Goal: Information Seeking & Learning: Learn about a topic

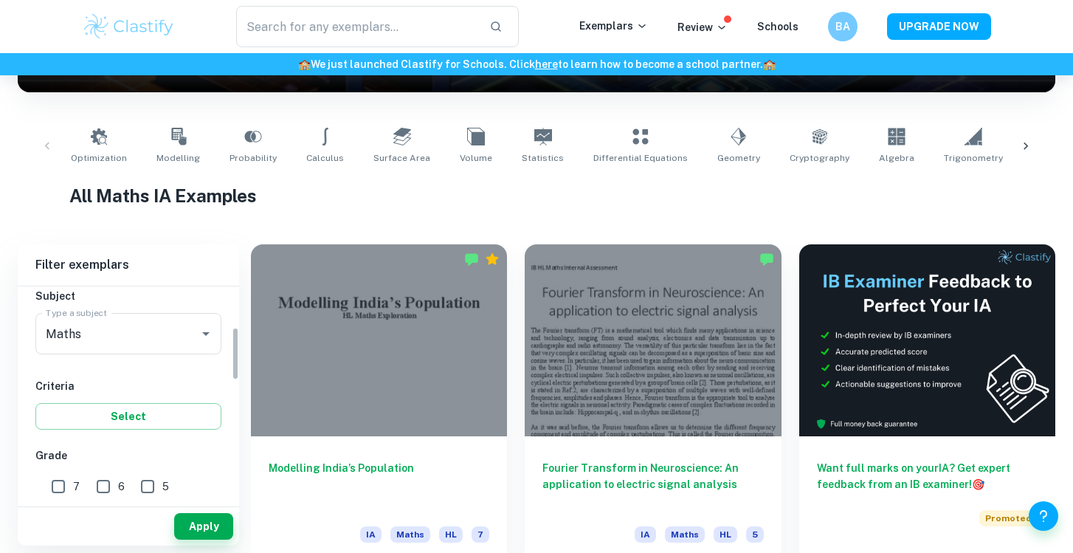
scroll to position [162, 0]
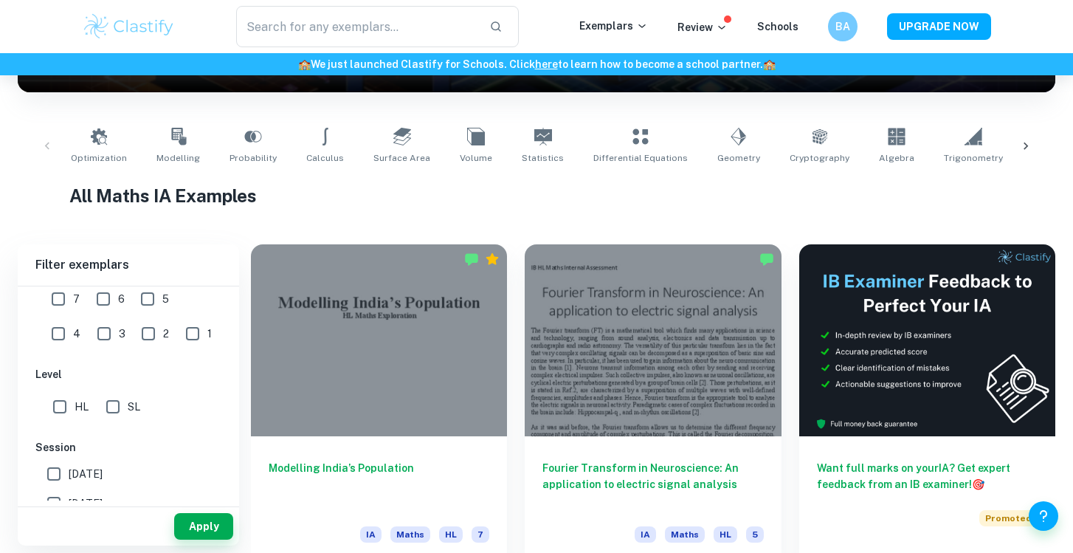
click at [120, 406] on input "SL" at bounding box center [113, 407] width 30 height 30
checkbox input "true"
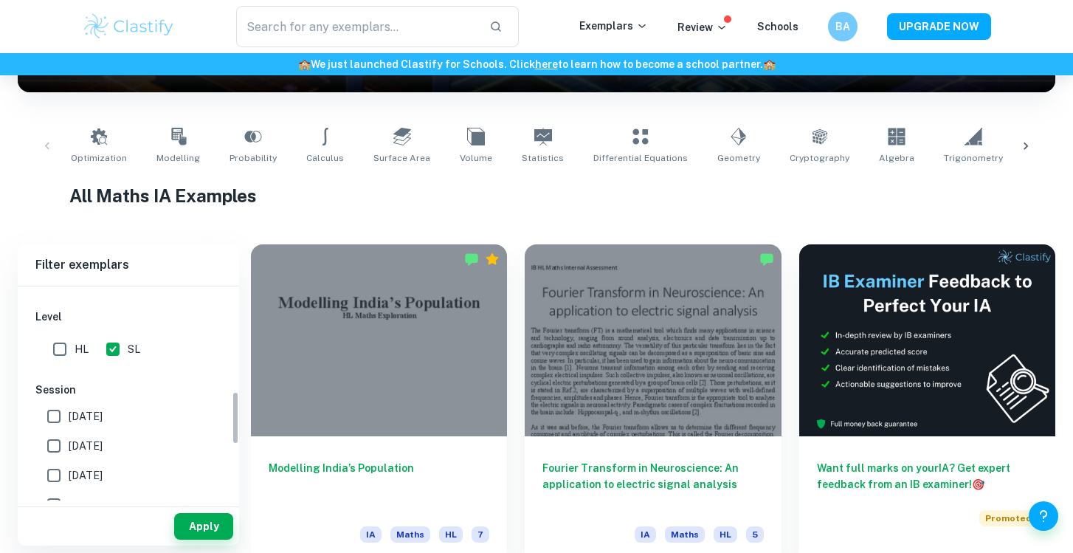
scroll to position [419, 0]
click at [53, 440] on input "[DATE]" at bounding box center [54, 441] width 30 height 30
checkbox input "false"
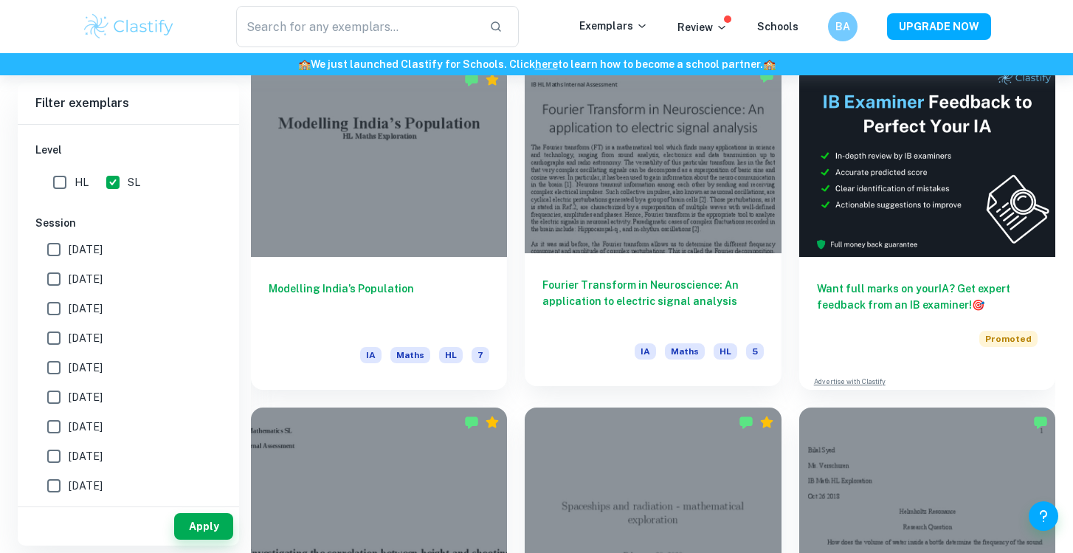
scroll to position [433, 0]
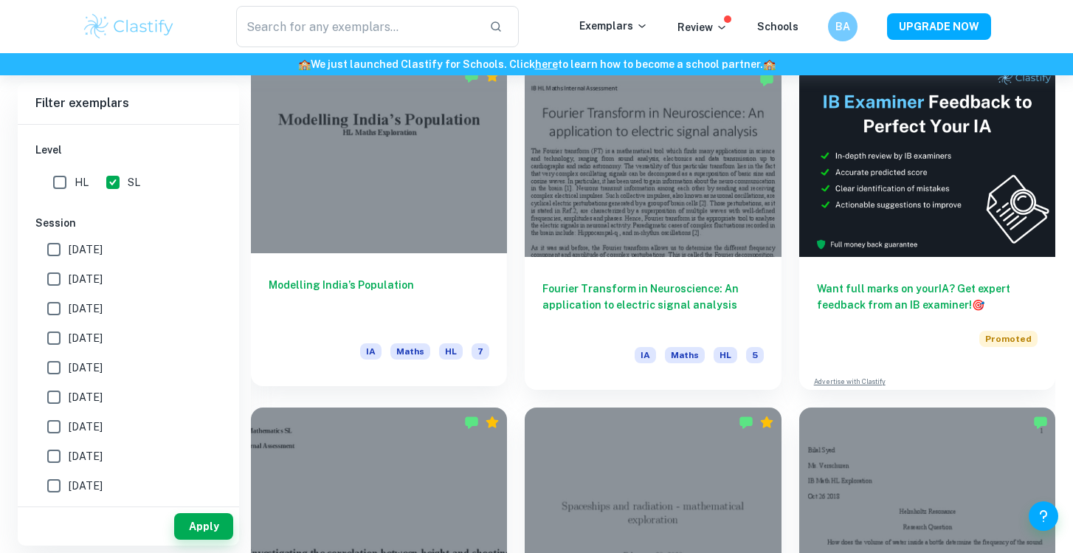
click at [444, 247] on div at bounding box center [379, 157] width 256 height 192
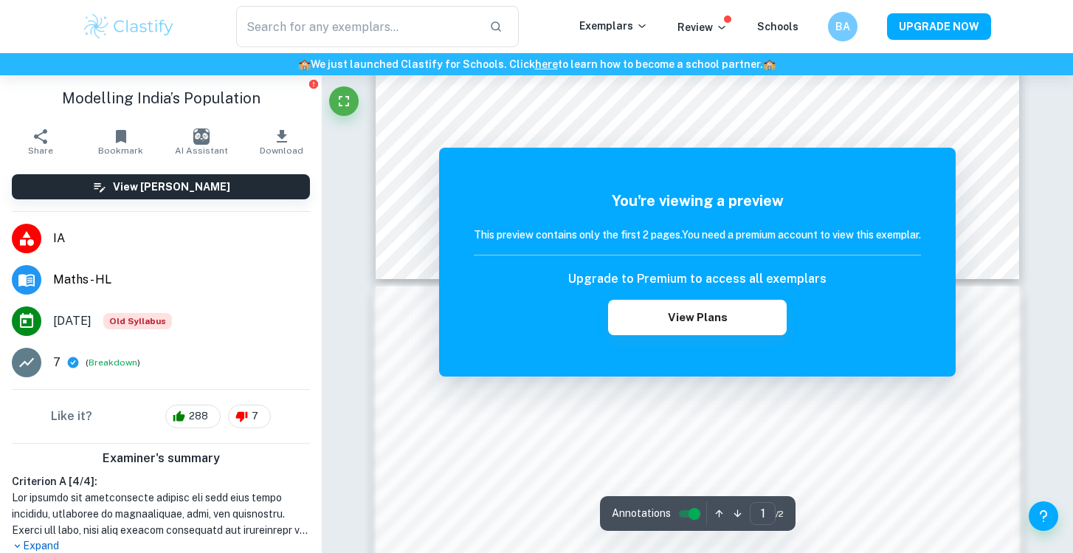
scroll to position [742, 0]
click at [779, 263] on div "You're viewing a preview This preview contains only the first 2 pages. You need…" at bounding box center [697, 262] width 447 height 145
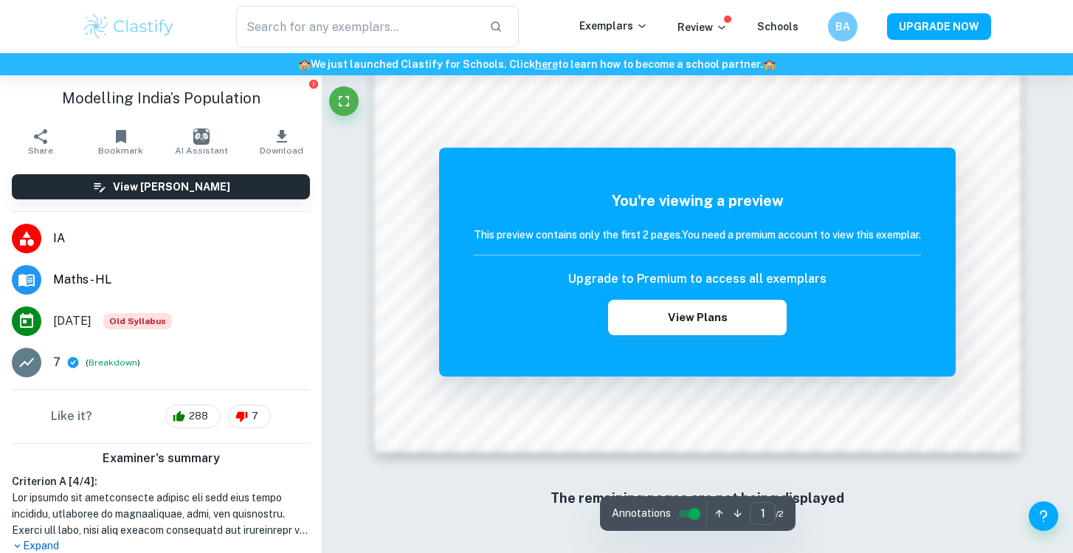
scroll to position [1467, 0]
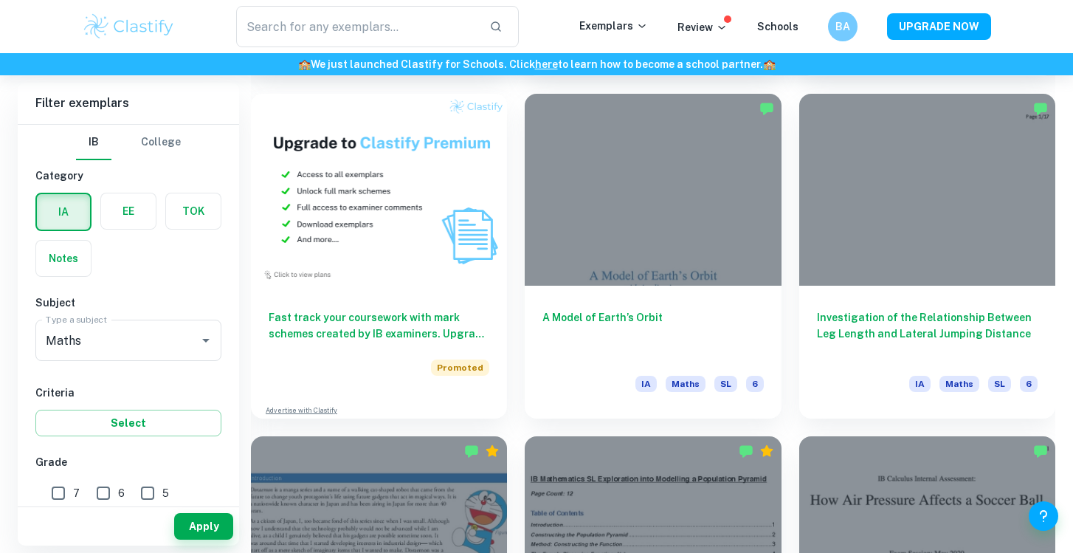
scroll to position [1090, 0]
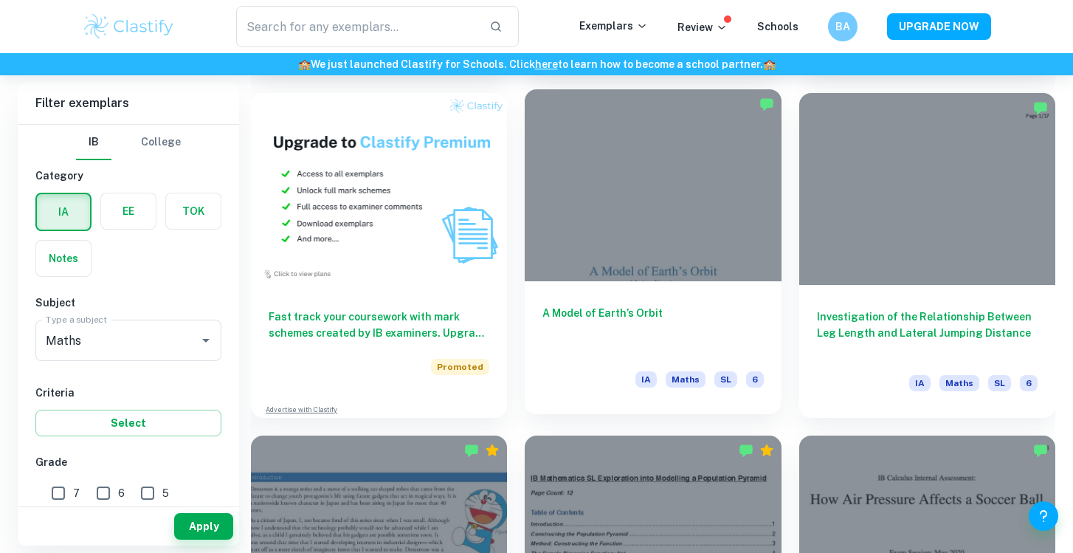
click at [673, 244] on div at bounding box center [653, 185] width 256 height 192
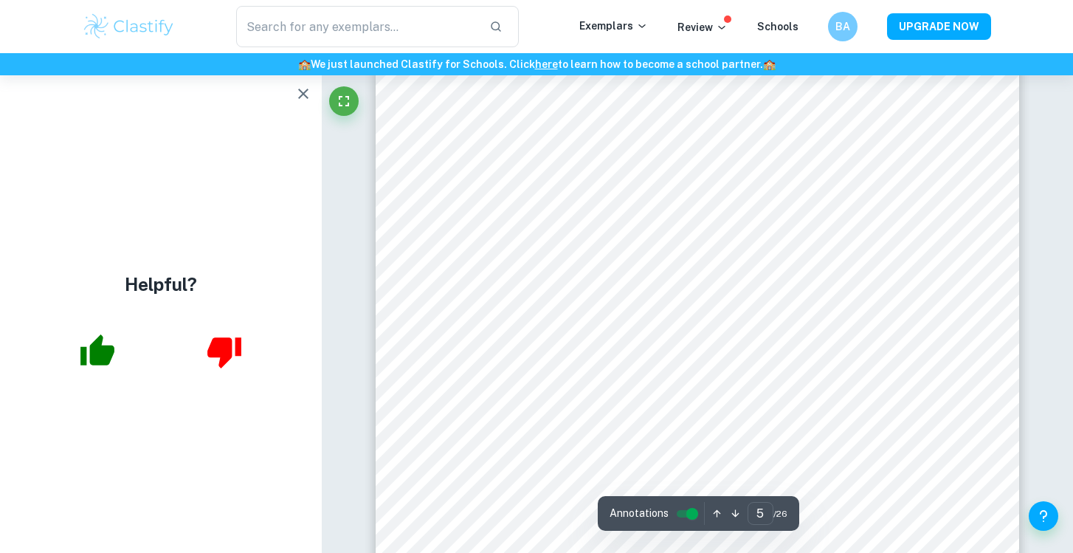
scroll to position [3620, 0]
click at [294, 92] on button "button" at bounding box center [304, 94] width 30 height 30
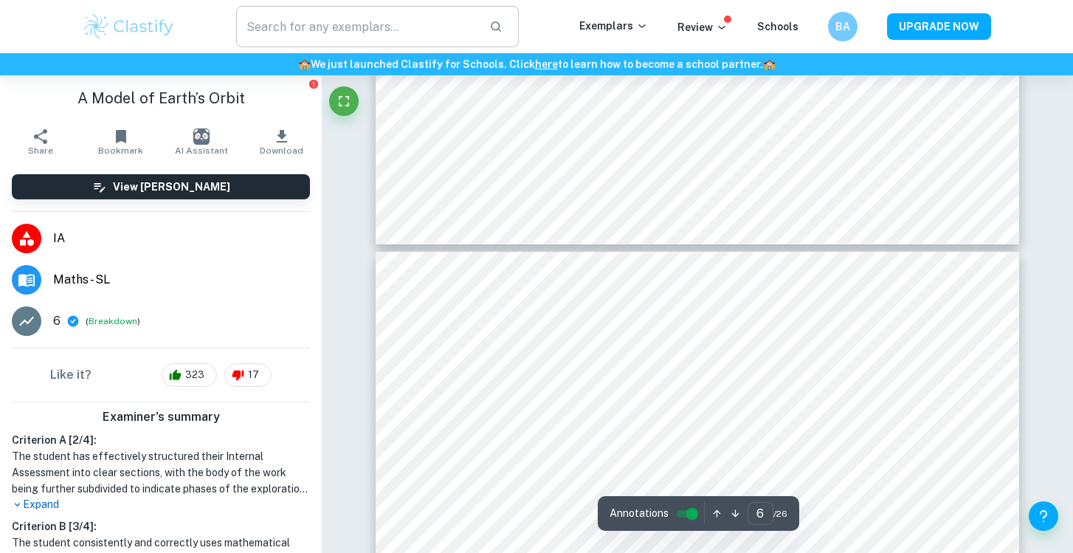
type input "7"
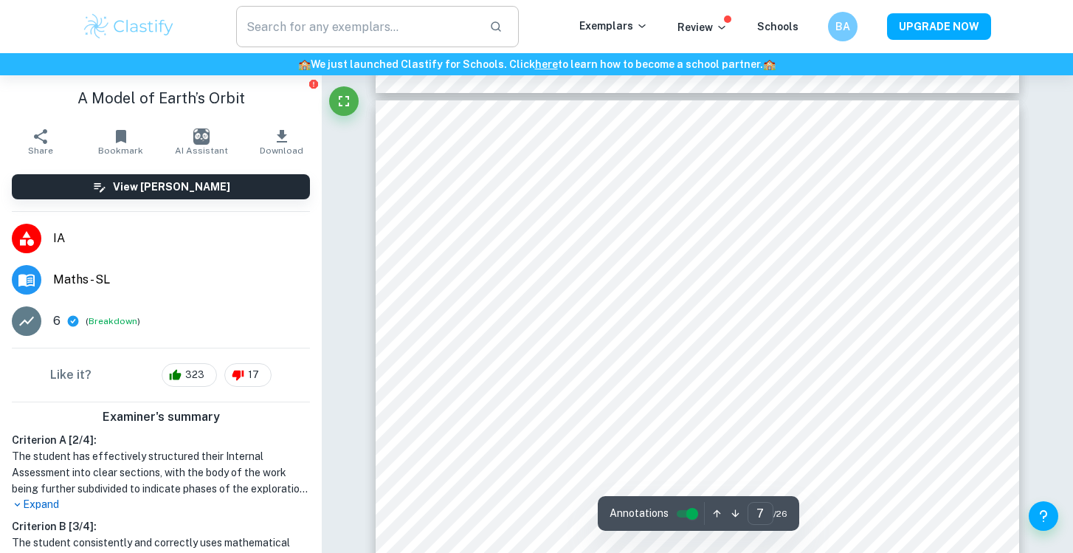
scroll to position [5239, 0]
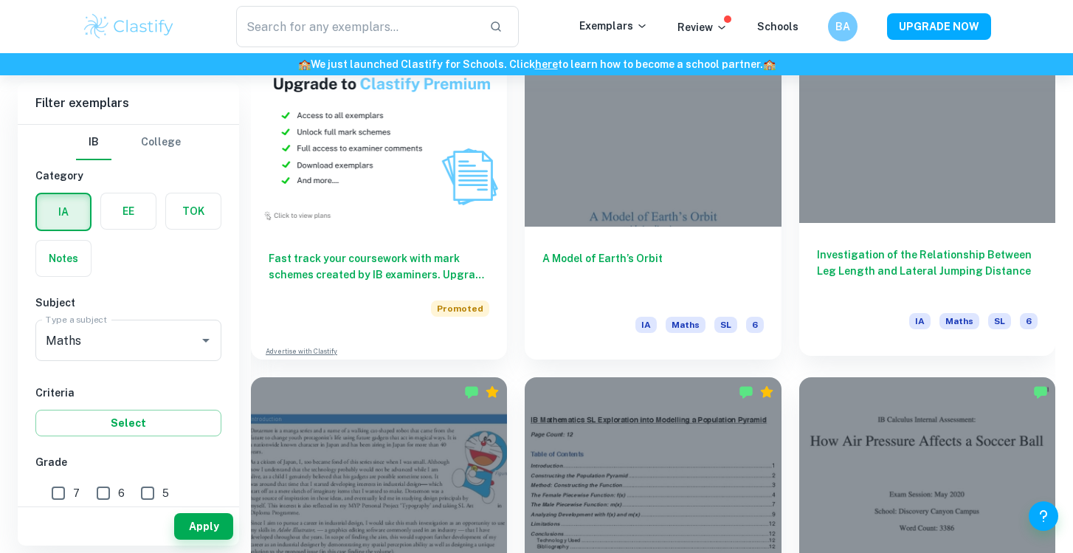
scroll to position [1148, 0]
click at [879, 266] on h6 "Investigation of the Relationship Between Leg Length and Lateral Jumping Distan…" at bounding box center [927, 271] width 221 height 49
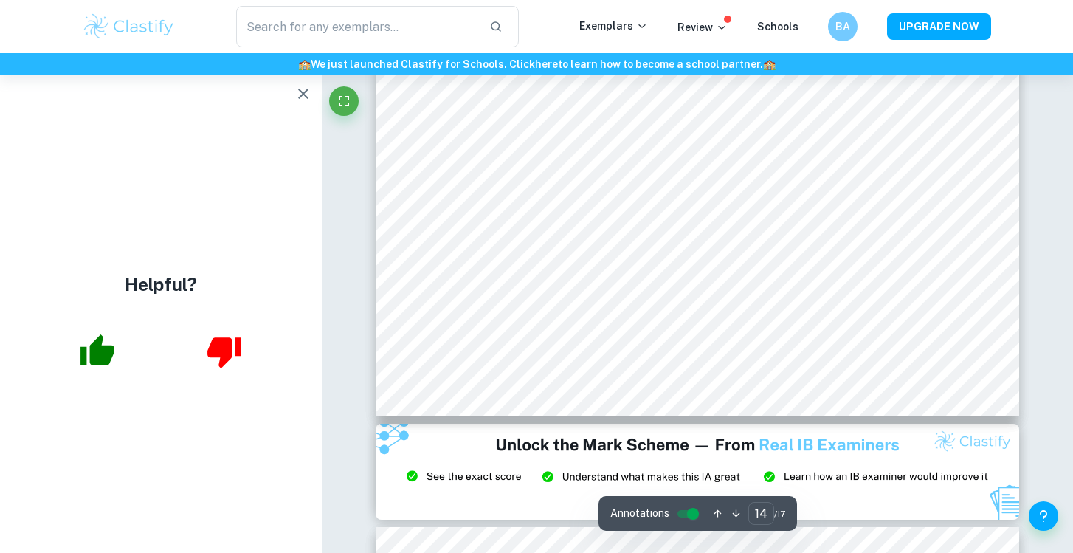
scroll to position [11417, 0]
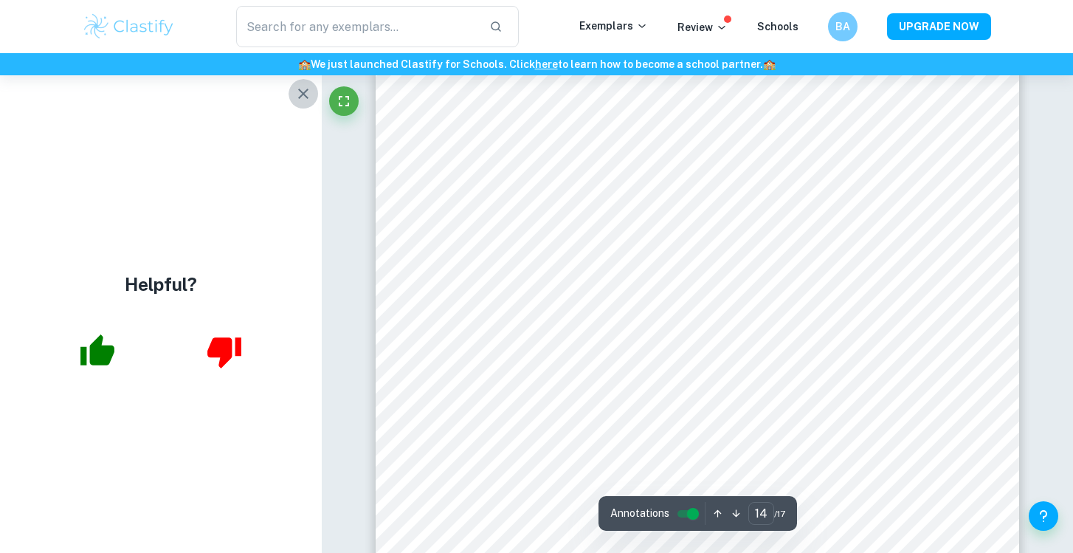
click at [314, 96] on button "button" at bounding box center [304, 94] width 30 height 30
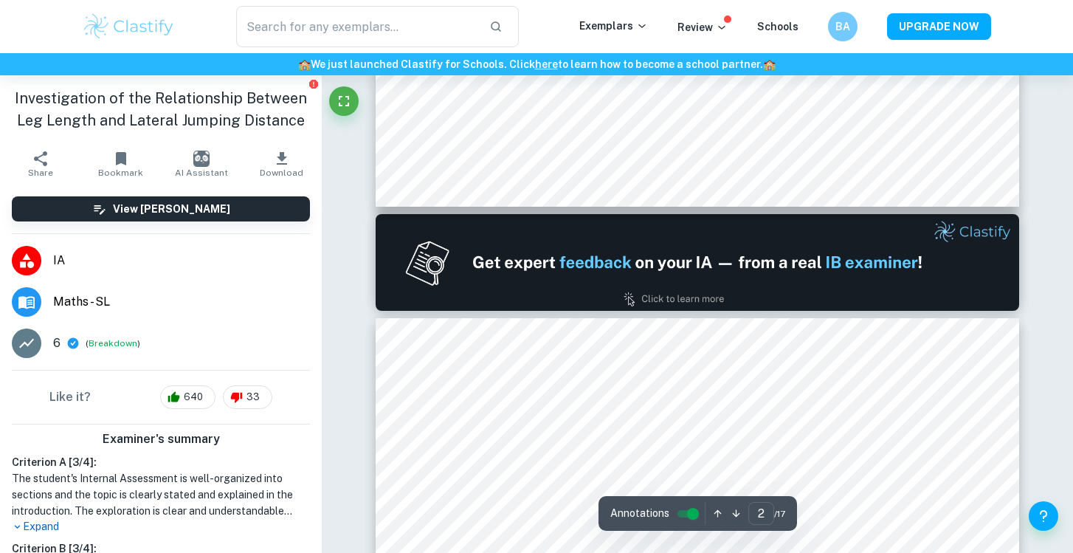
type input "1"
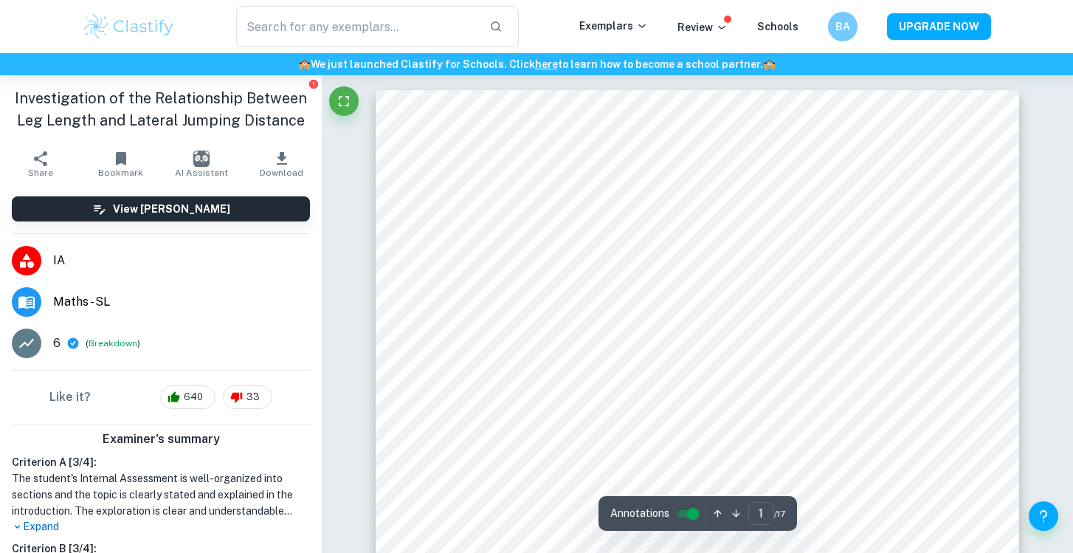
scroll to position [0, 0]
click at [842, 28] on h6 "BA" at bounding box center [842, 26] width 18 height 17
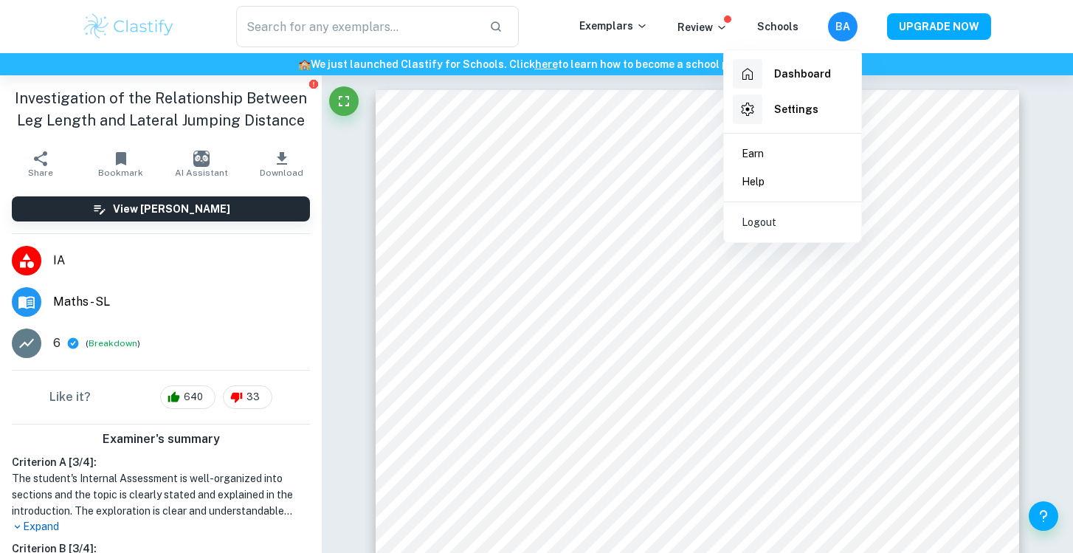
click at [116, 173] on div at bounding box center [536, 276] width 1073 height 553
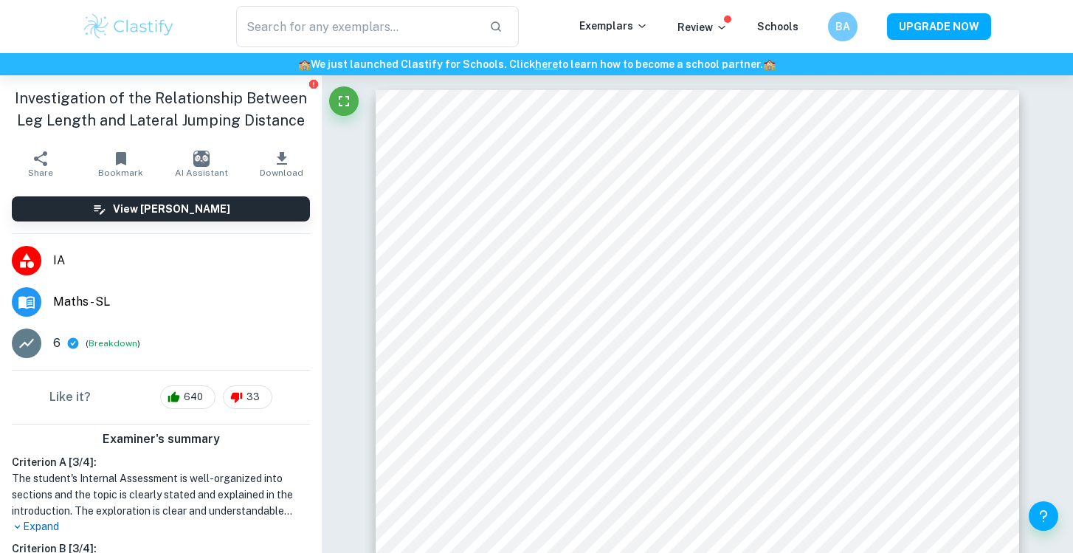
click at [120, 158] on icon "button" at bounding box center [121, 158] width 10 height 13
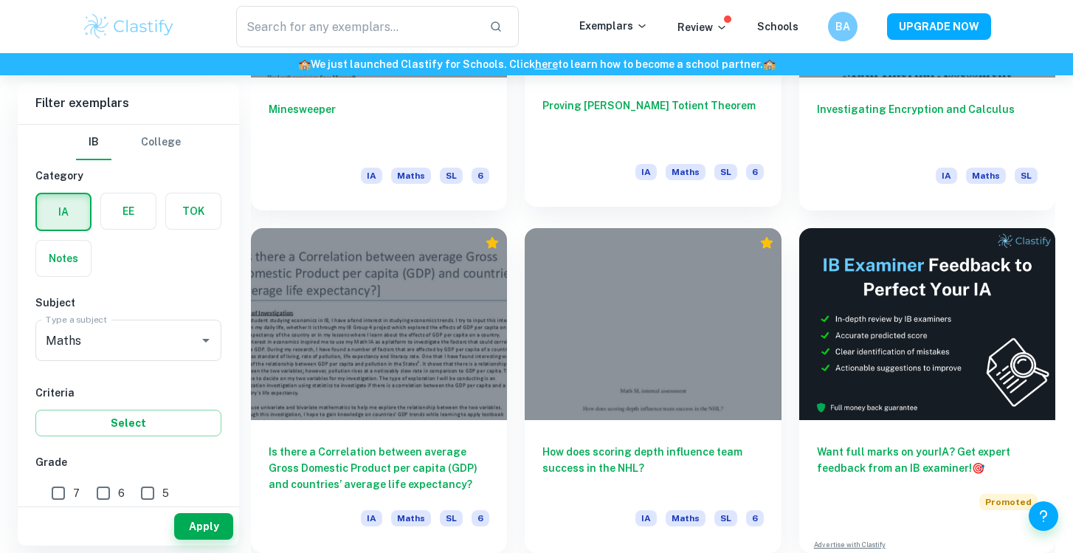
scroll to position [5756, 0]
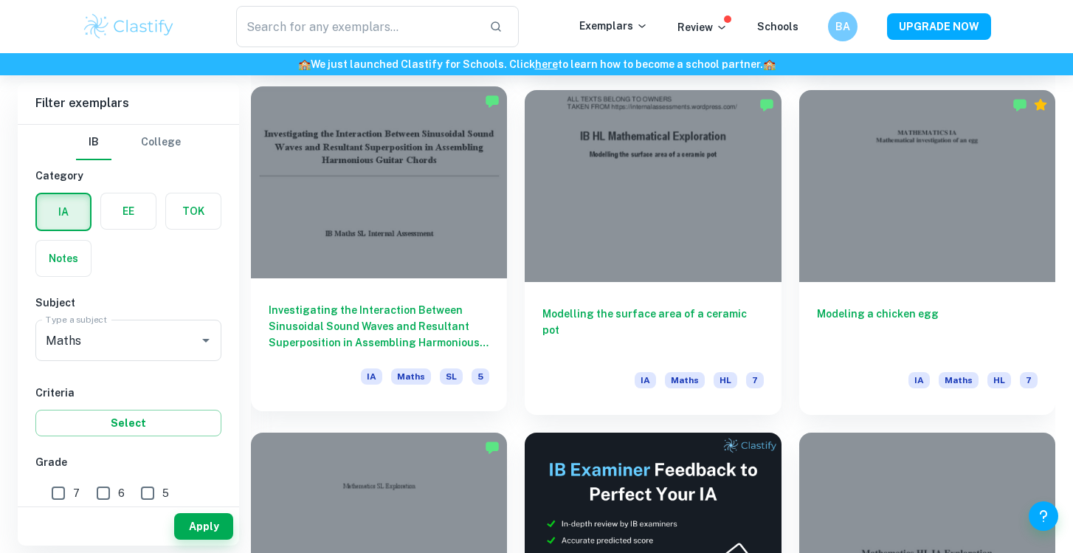
scroll to position [3836, 0]
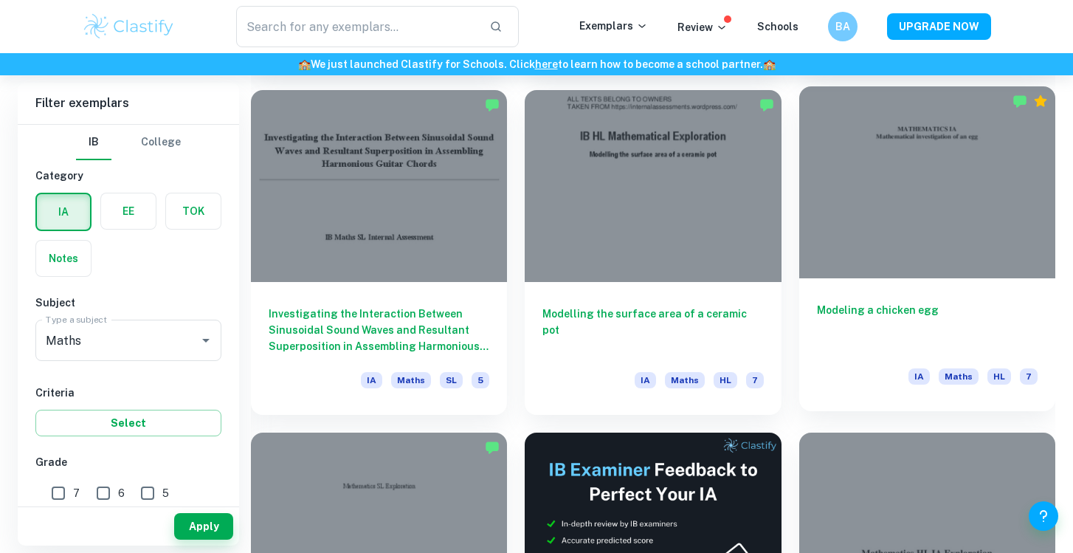
click at [861, 302] on h6 "Modeling a chicken egg" at bounding box center [927, 326] width 221 height 49
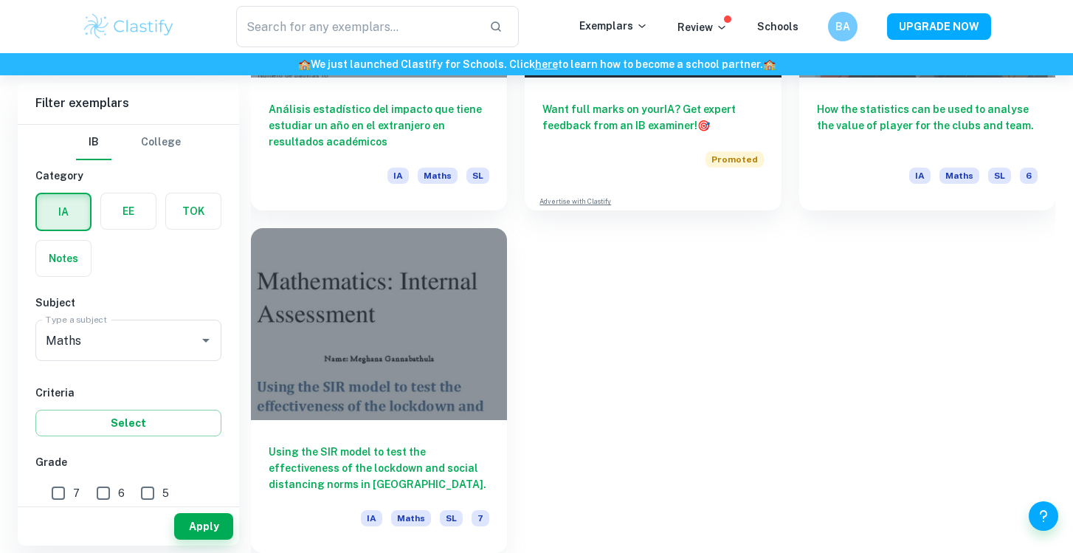
scroll to position [9870, 0]
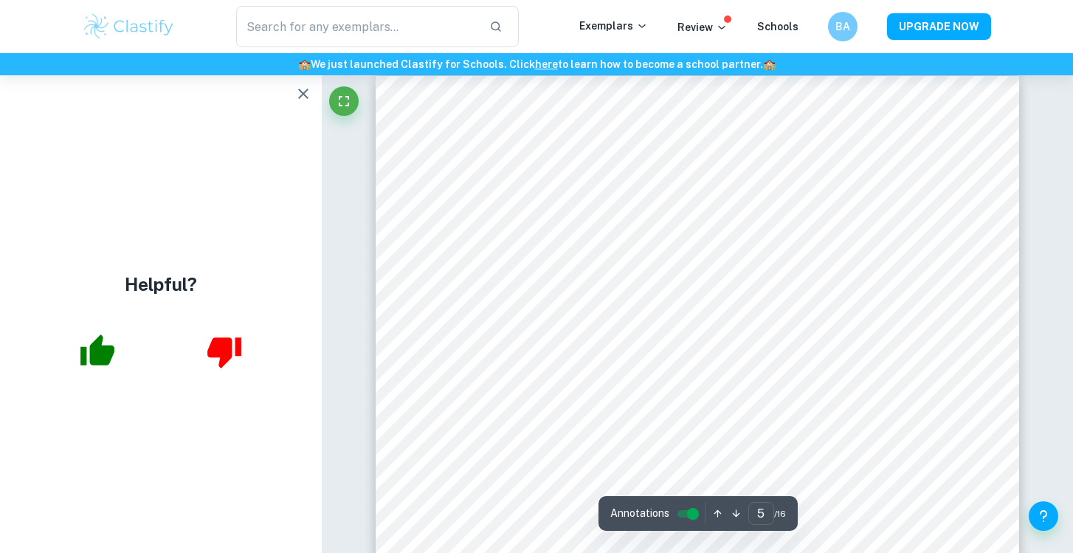
scroll to position [3910, 1]
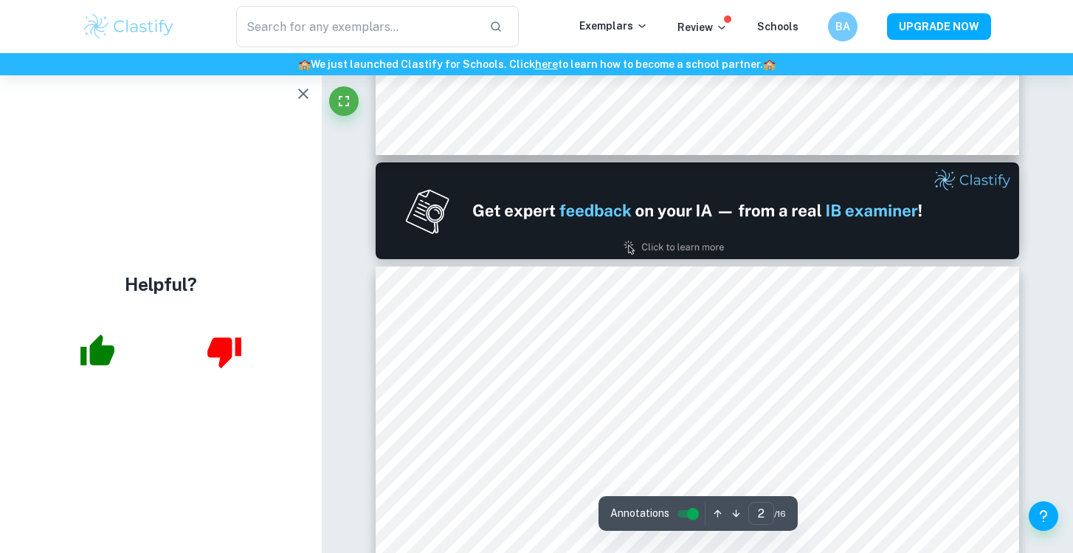
type input "1"
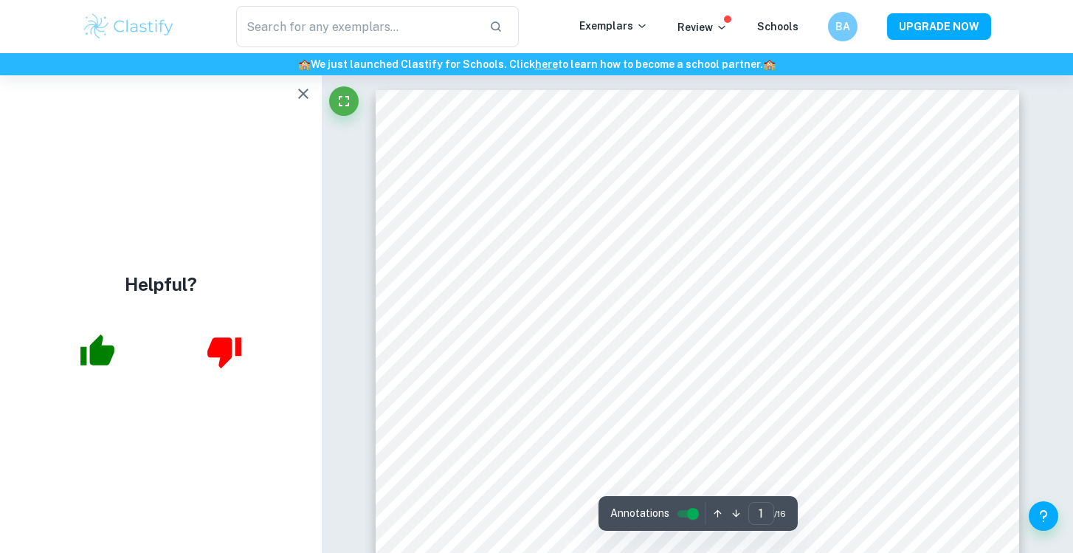
scroll to position [0, 0]
click at [306, 94] on icon "button" at bounding box center [304, 94] width 18 height 18
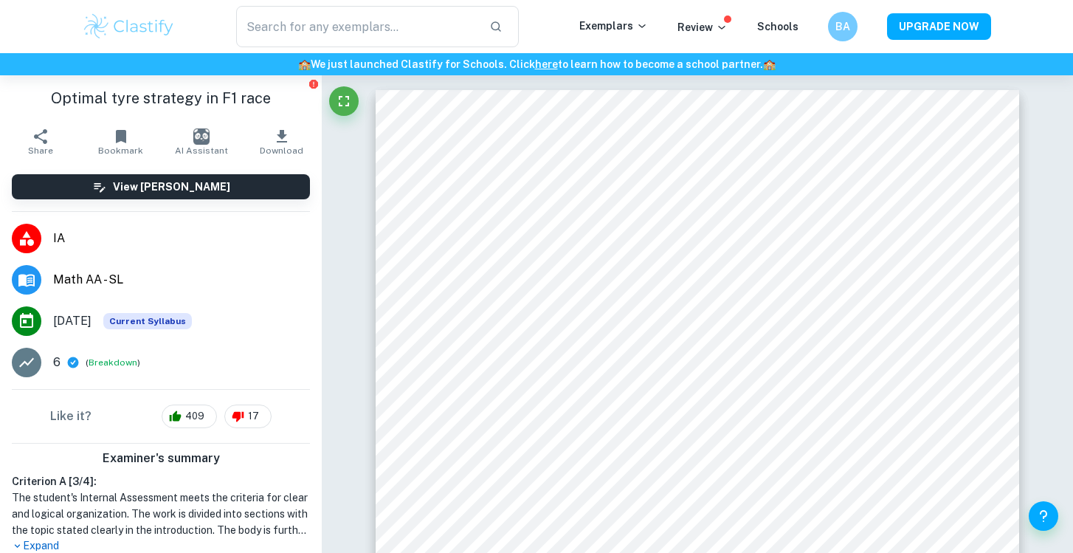
click at [125, 137] on icon "button" at bounding box center [121, 136] width 10 height 13
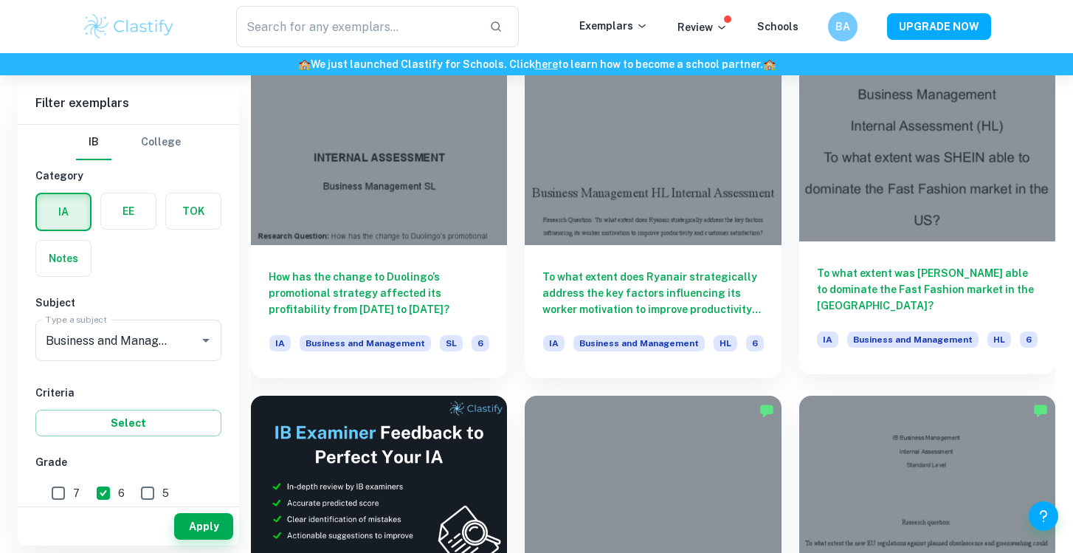
scroll to position [2607, 0]
